Goal: Transaction & Acquisition: Purchase product/service

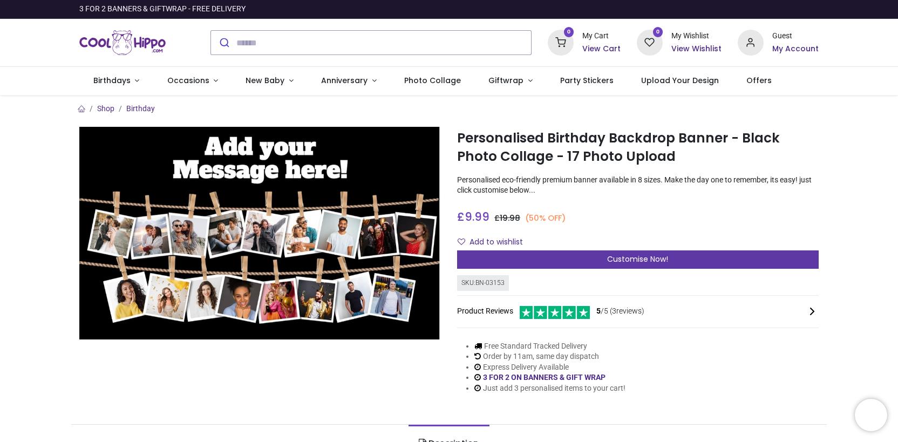
click at [618, 259] on span "Customise Now!" at bounding box center [637, 259] width 61 height 11
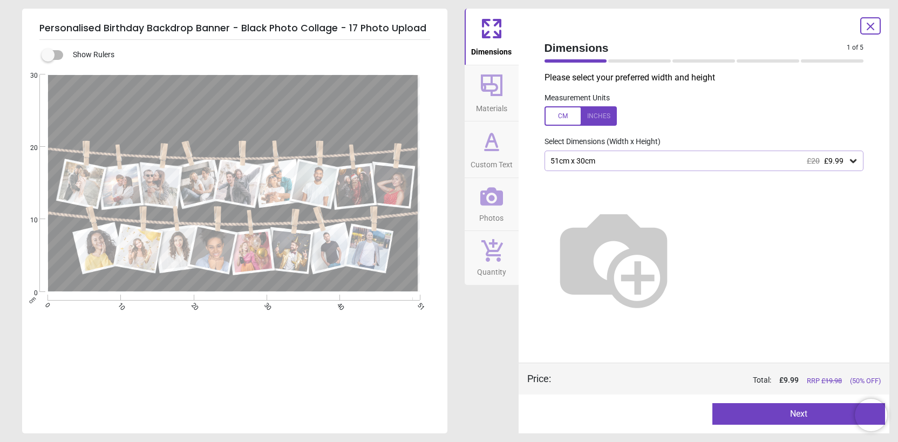
click at [851, 161] on icon at bounding box center [853, 161] width 6 height 4
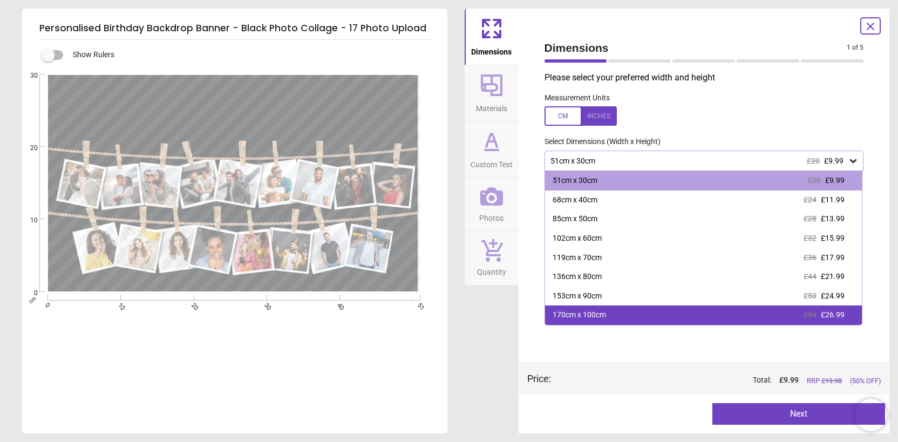
click at [662, 316] on div "170cm x 100cm £54 £26.99" at bounding box center [703, 314] width 317 height 19
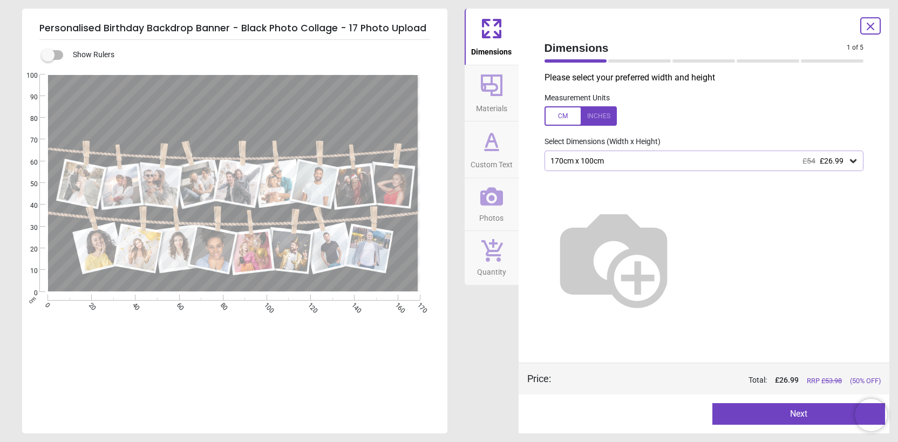
click at [761, 418] on button "Next" at bounding box center [798, 414] width 173 height 22
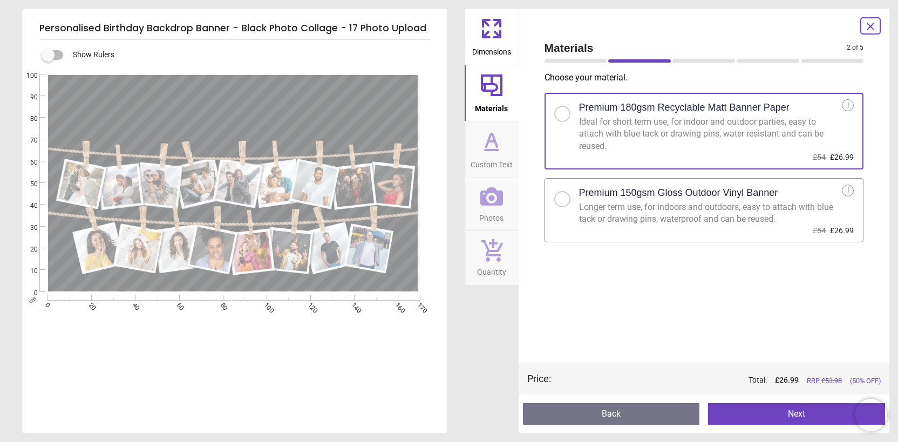
click at [637, 201] on div "Longer term use, for indoors and outdoors, easy to attach with blue tack or dra…" at bounding box center [710, 213] width 263 height 24
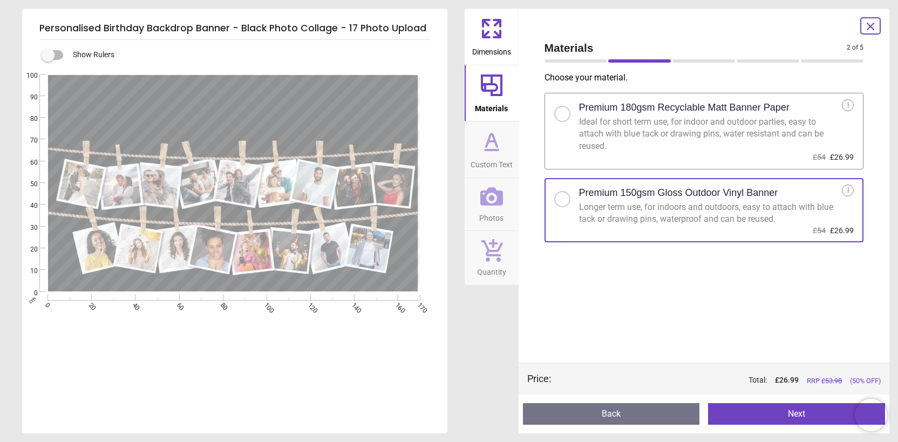
drag, startPoint x: 791, startPoint y: 416, endPoint x: 756, endPoint y: 337, distance: 86.5
click at [756, 337] on div "Materials 2 of 5 2 of 6 Choose your material . Premium 180gsm Recyclable Matt B…" at bounding box center [704, 221] width 371 height 425
click at [756, 337] on div "Choose your material . Premium 180gsm Recyclable Matt Banner Paper Ideal for sh…" at bounding box center [704, 217] width 337 height 291
click at [559, 141] on label "Premium 180gsm Recyclable Matt Banner Paper Ideal for short term use, for indoo…" at bounding box center [704, 131] width 319 height 77
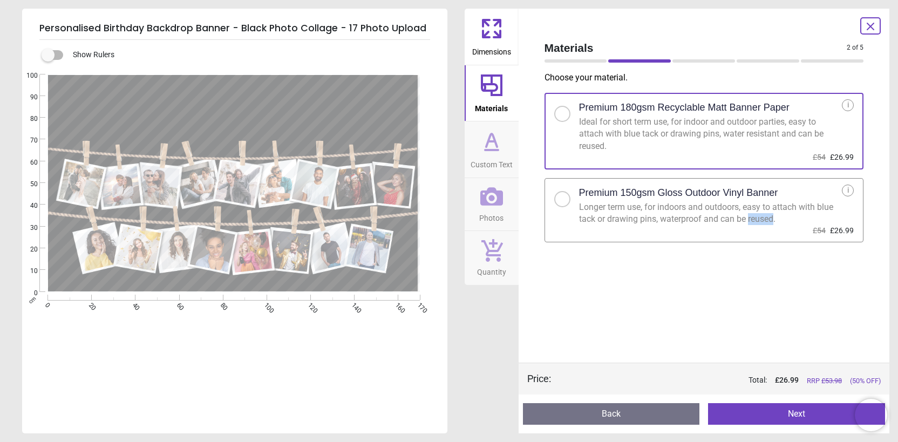
click at [778, 414] on button "Next" at bounding box center [796, 414] width 177 height 22
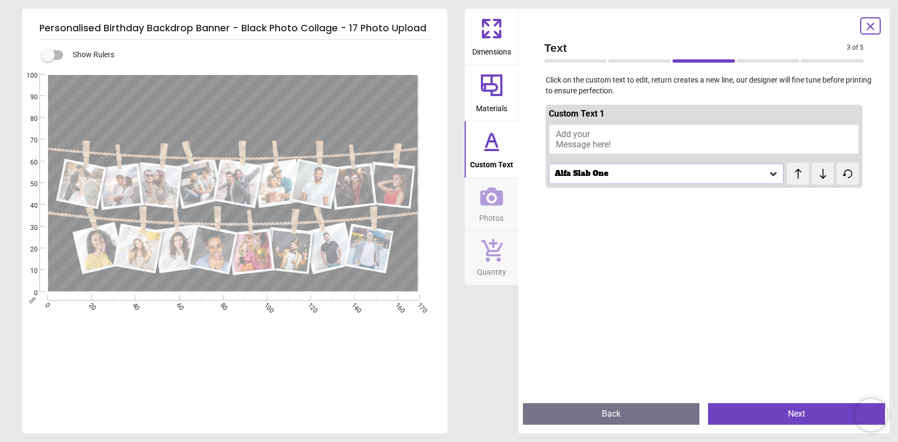
click at [601, 134] on button "Add your Message here!" at bounding box center [704, 139] width 311 height 30
type textarea "**********"
click at [776, 409] on button "Next" at bounding box center [796, 414] width 177 height 22
